Goal: Find specific page/section

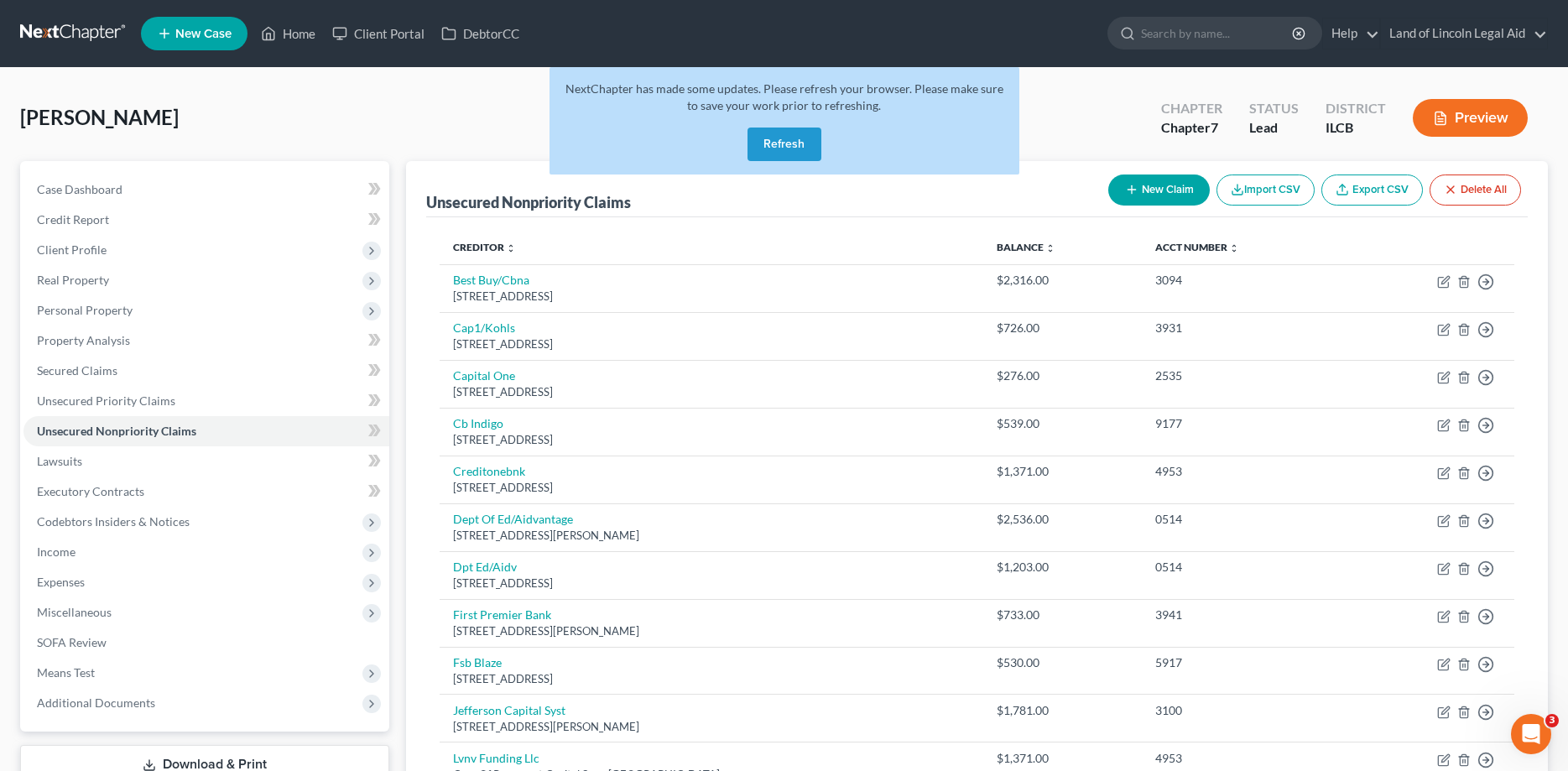
click at [85, 36] on link at bounding box center [74, 34] width 108 height 30
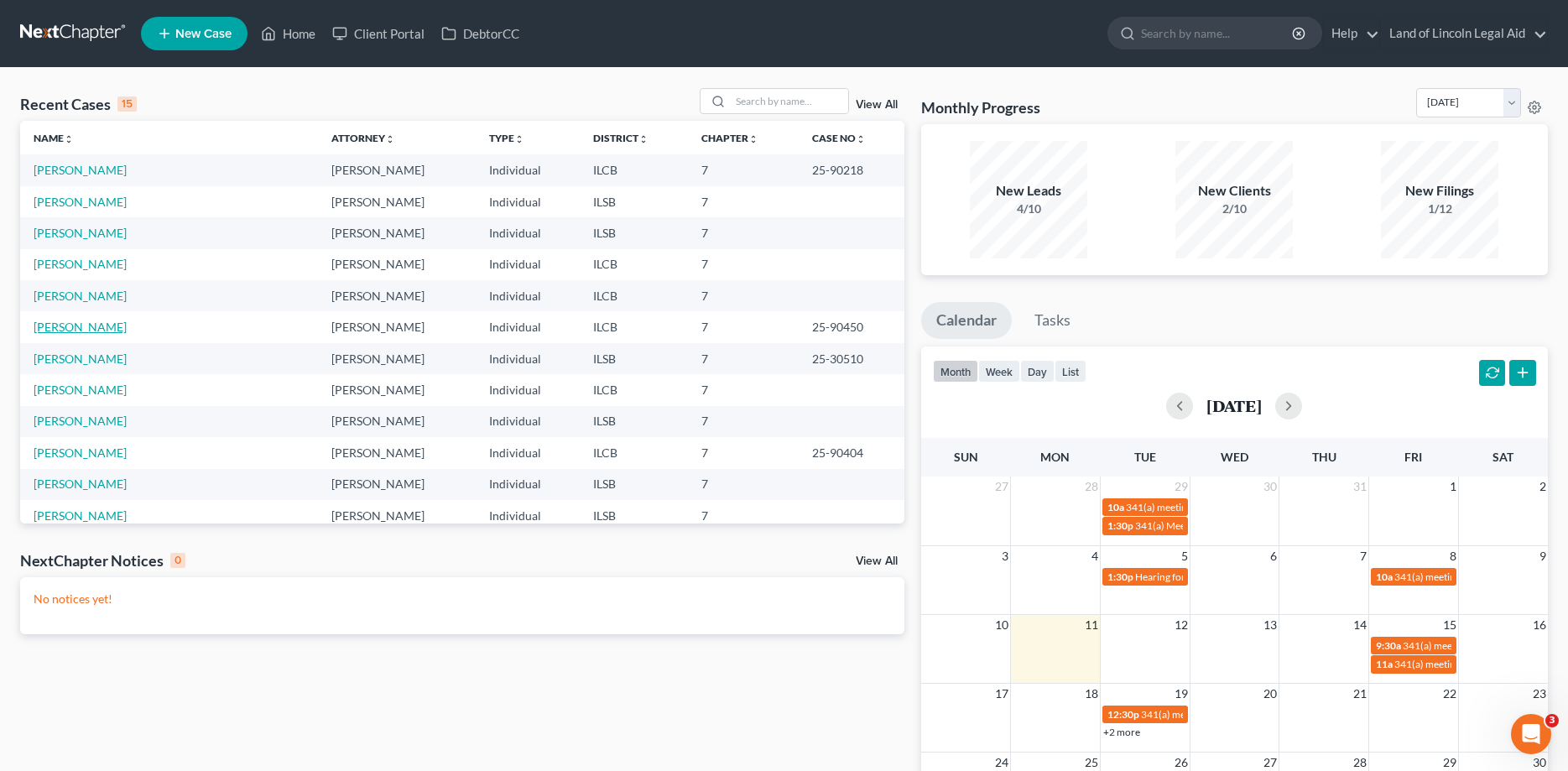
click at [51, 327] on link "Howell, Robert" at bounding box center [80, 327] width 94 height 14
click at [884, 562] on link "View All" at bounding box center [877, 561] width 42 height 12
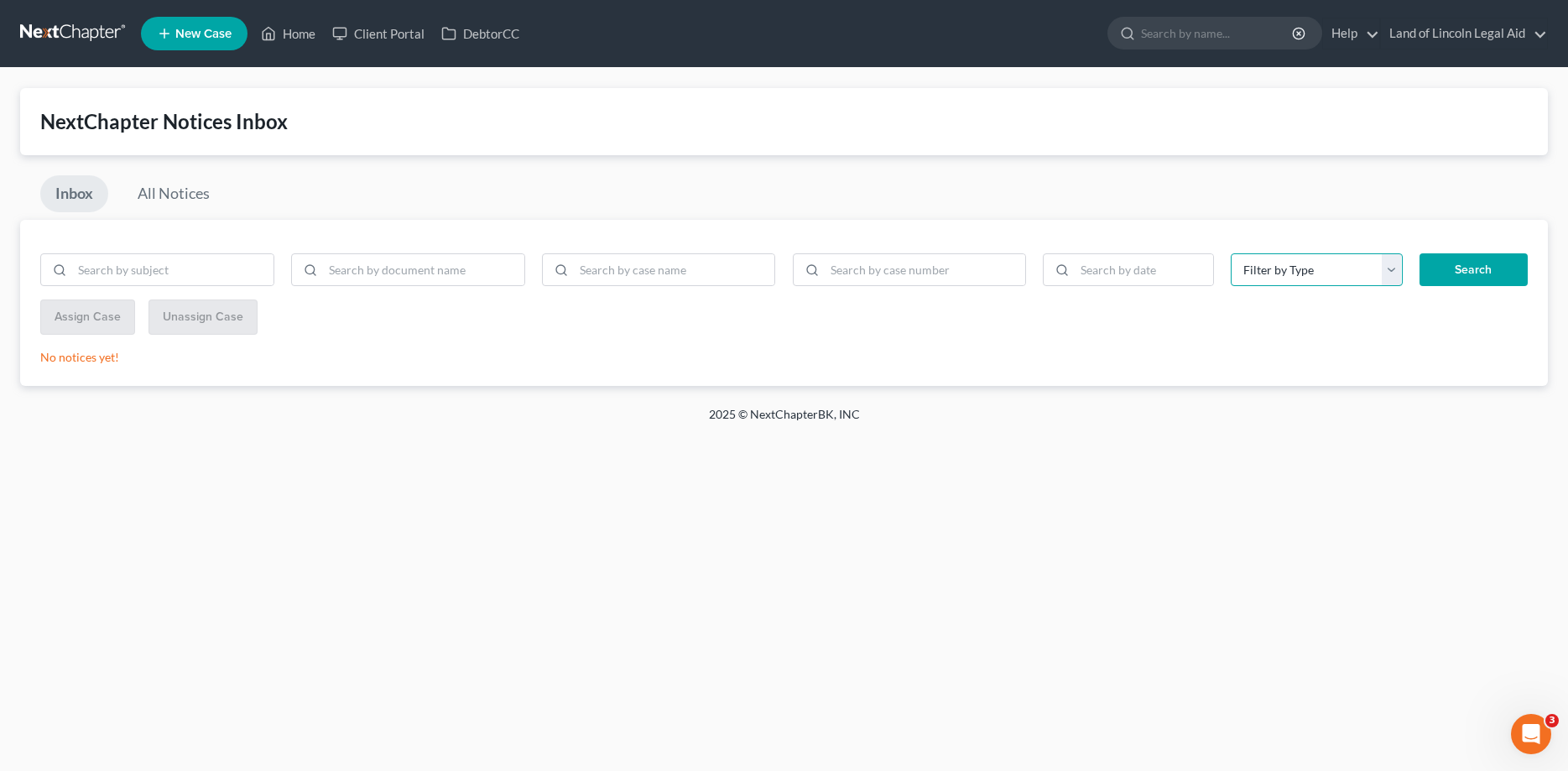
click at [1231, 254] on select "Filter by Type 341 CCC1 CCC2 Hearing Installments Motion Notice Order Pacer Pet…" at bounding box center [1316, 270] width 171 height 34
click at [1329, 267] on select "Filter by Type 341 CCC1 CCC2 Hearing Installments Motion Notice Order Pacer Pet…" at bounding box center [1316, 270] width 171 height 34
click at [179, 194] on link "All Notices" at bounding box center [173, 193] width 102 height 36
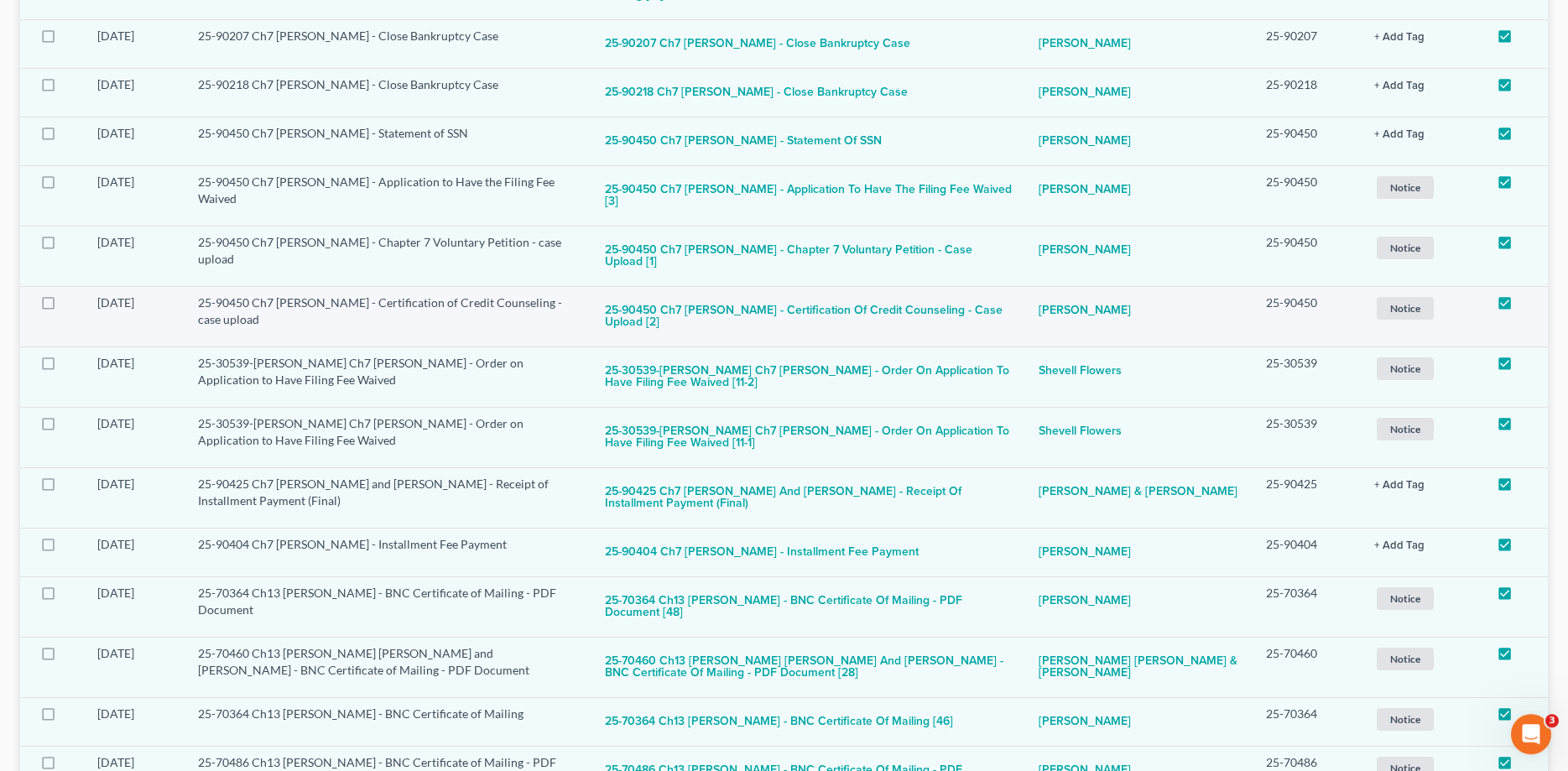
scroll to position [428, 0]
